Goal: Task Accomplishment & Management: Manage account settings

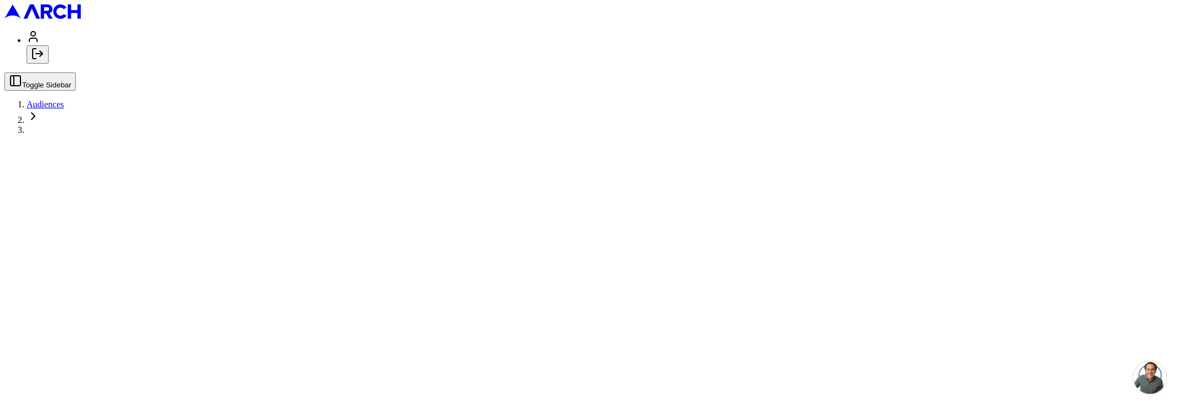
click at [49, 64] on button "Log out" at bounding box center [38, 54] width 22 height 18
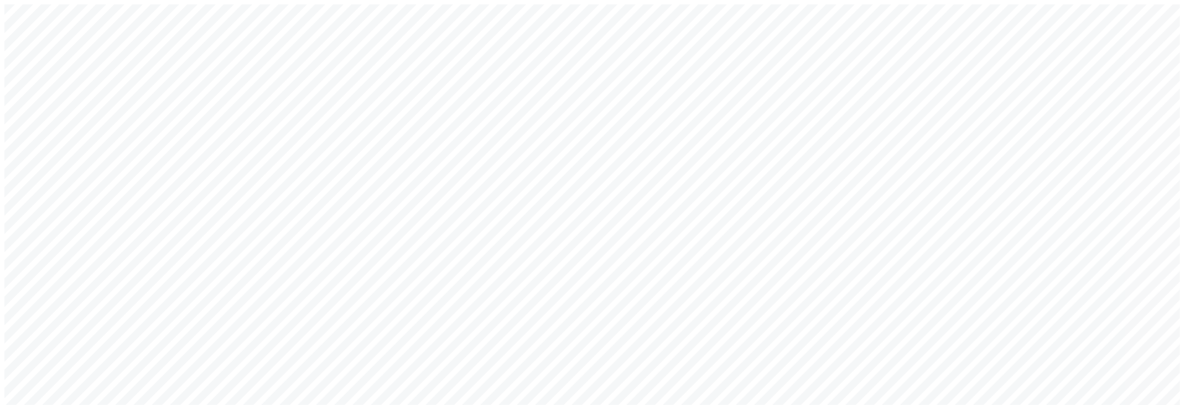
type input "arch_admin@getarch.com"
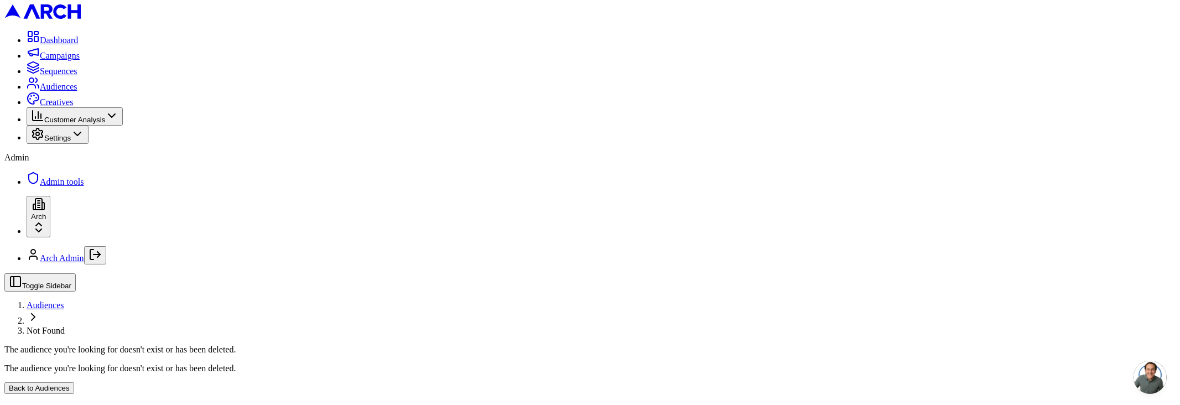
click at [55, 80] on ul "Dashboard Campaigns Sequences Audiences Creatives Customer Analysis Settings" at bounding box center [590, 87] width 1172 height 114
click at [77, 76] on span "Sequences" at bounding box center [59, 70] width 38 height 9
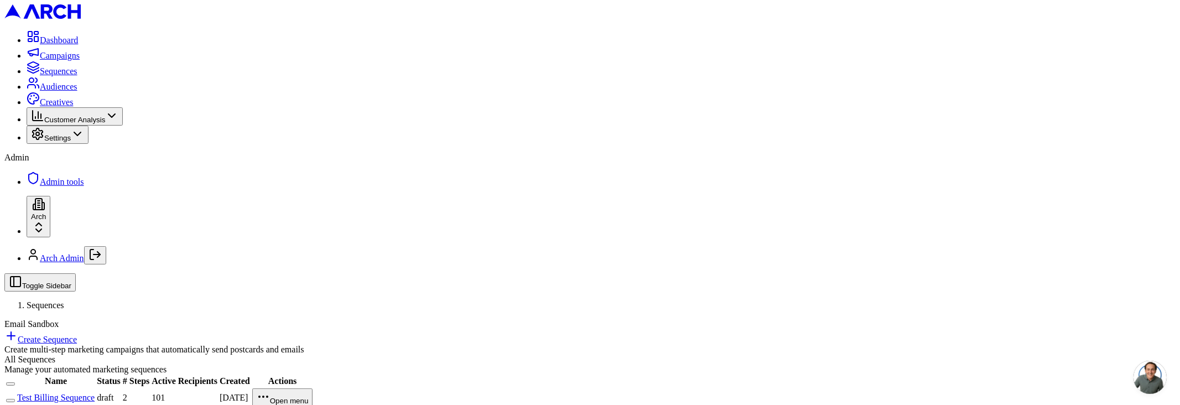
click at [96, 372] on html "Dashboard Campaigns Sequences Audiences Creatives Customer Analysis Settings Ad…" at bounding box center [590, 208] width 1180 height 417
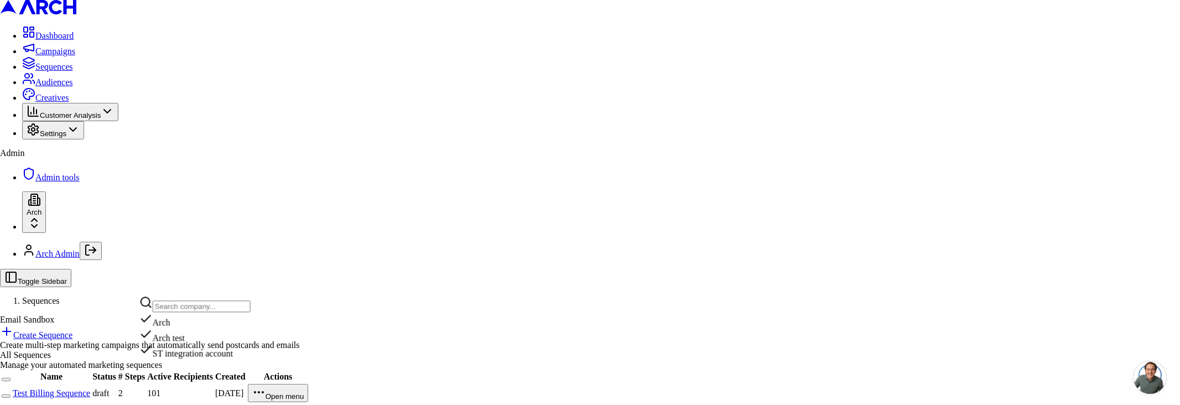
click at [209, 359] on div "ST integration account" at bounding box center [194, 350] width 111 height 15
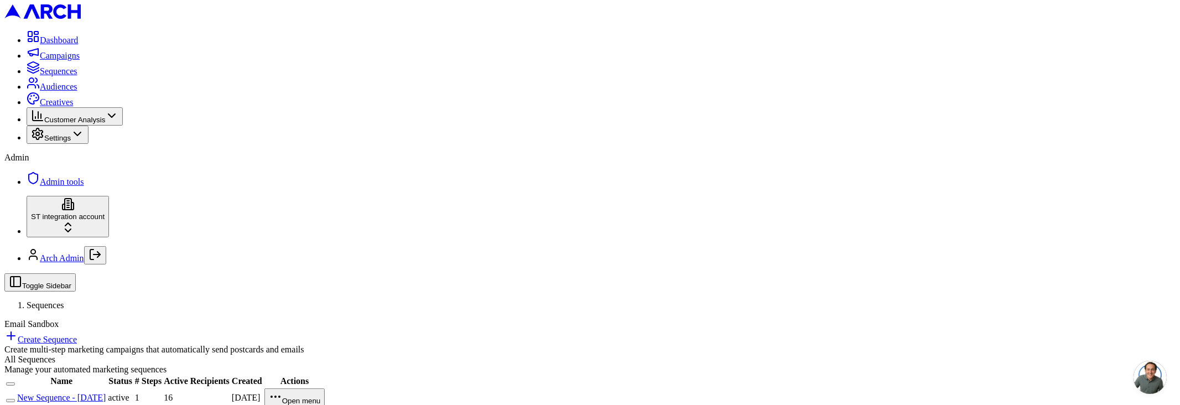
click at [106, 393] on link "New Sequence - Aug 24, 2025" at bounding box center [61, 397] width 89 height 9
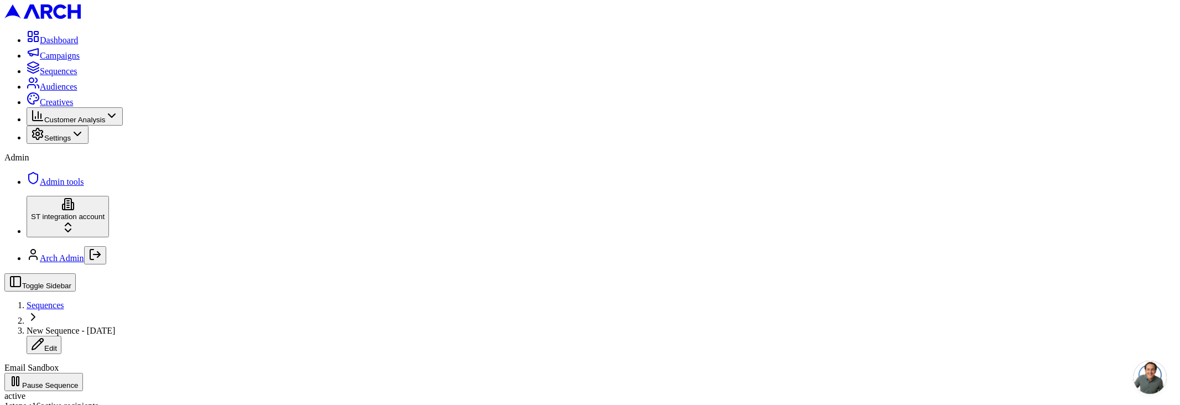
click at [94, 260] on icon "Log out" at bounding box center [91, 255] width 3 height 10
